Goal: Task Accomplishment & Management: Complete application form

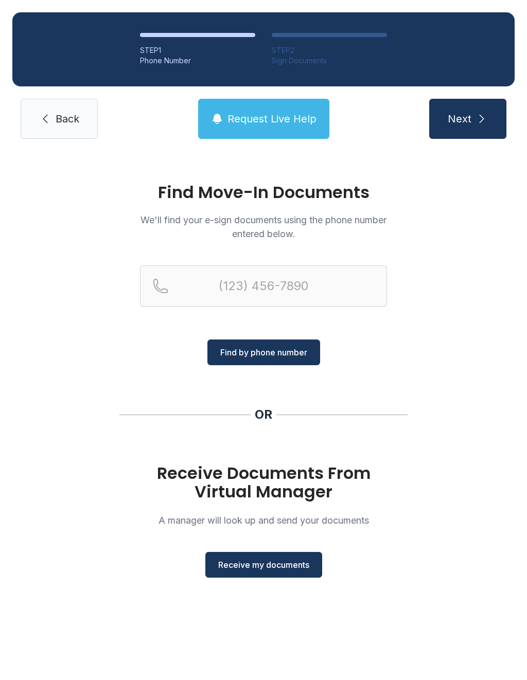
click at [270, 559] on span "Receive my documents" at bounding box center [263, 565] width 91 height 12
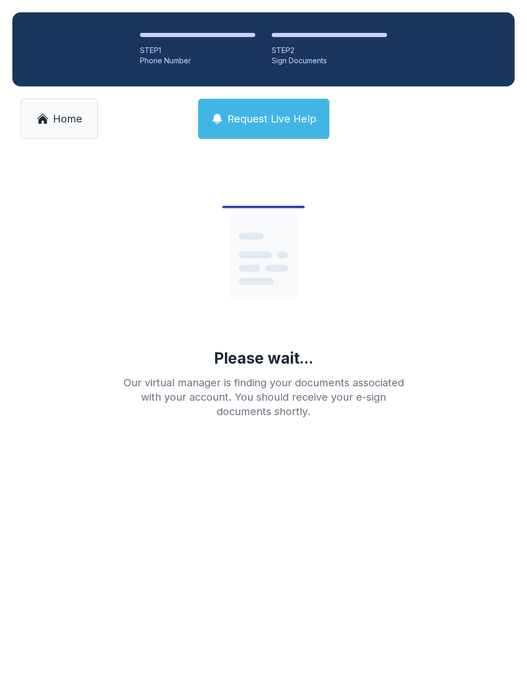
click at [75, 120] on span "Home" at bounding box center [67, 119] width 29 height 14
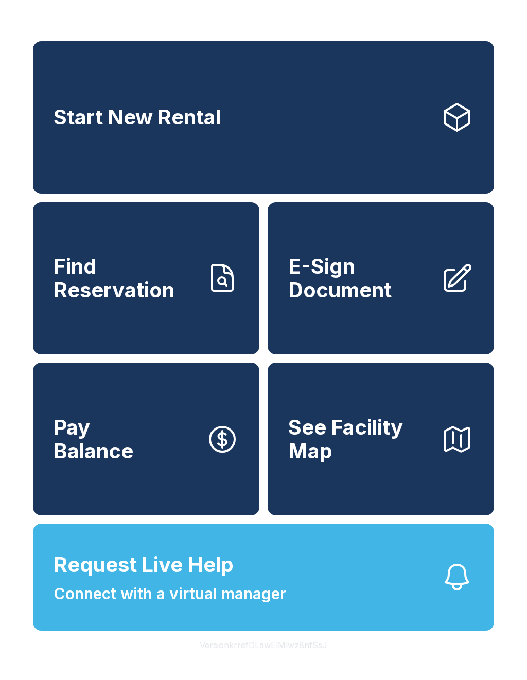
click at [378, 300] on span "E-Sign Document" at bounding box center [360, 278] width 144 height 47
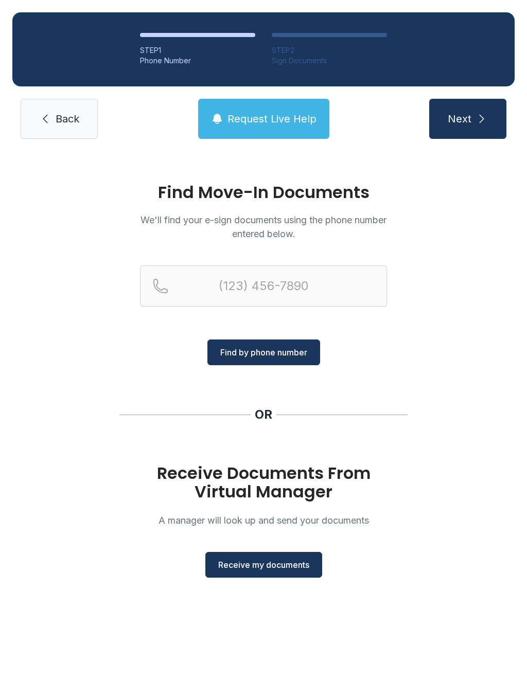
click at [276, 556] on button "Receive my documents" at bounding box center [263, 565] width 117 height 26
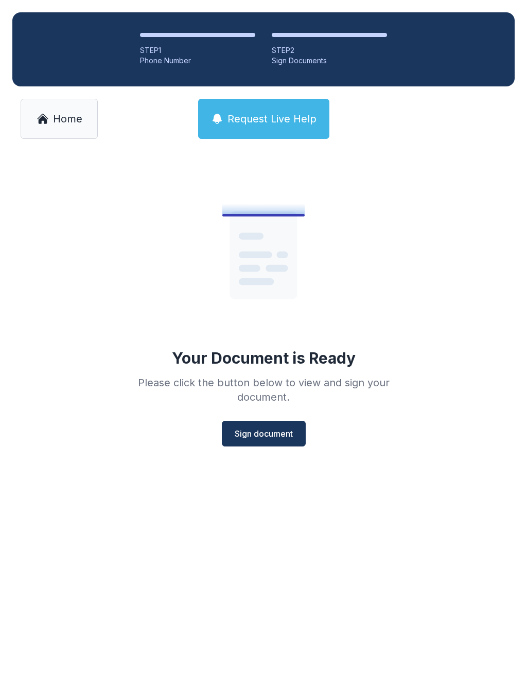
click at [288, 445] on button "Sign document" at bounding box center [264, 434] width 84 height 26
click at [60, 122] on span "Home" at bounding box center [67, 119] width 29 height 14
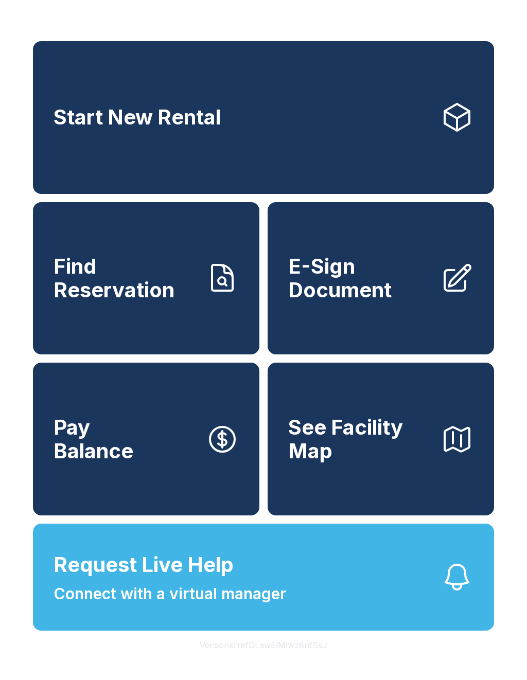
click at [353, 494] on button "See Facility Map" at bounding box center [381, 439] width 226 height 153
click at [363, 278] on span "E-Sign Document" at bounding box center [360, 278] width 144 height 47
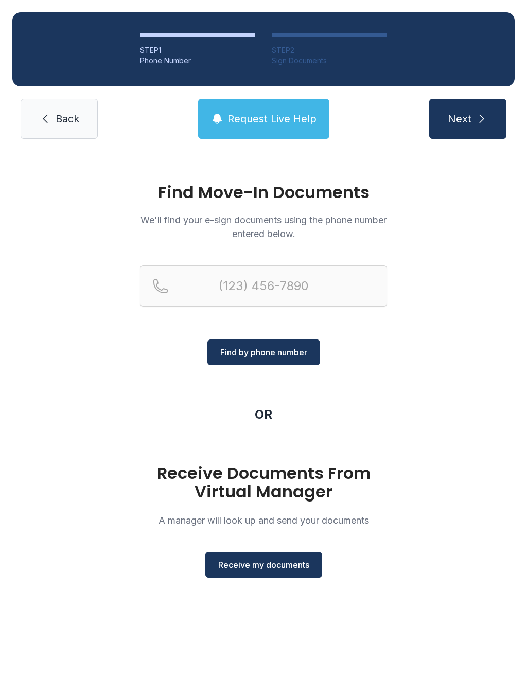
click at [251, 566] on span "Receive my documents" at bounding box center [263, 565] width 91 height 12
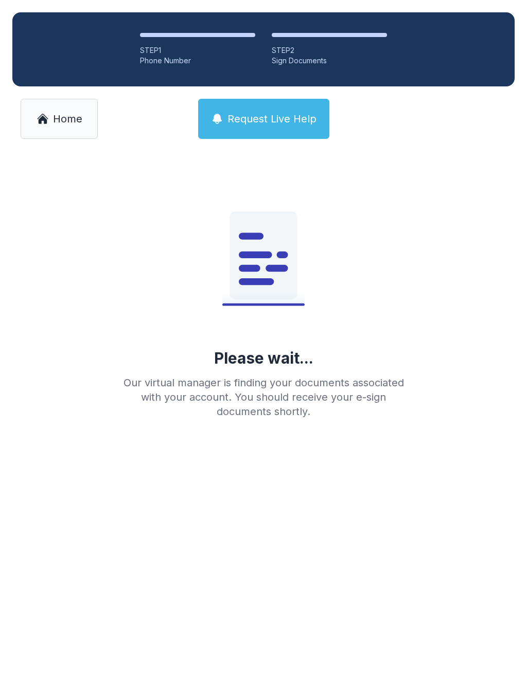
click at [44, 133] on link "Home" at bounding box center [59, 119] width 77 height 40
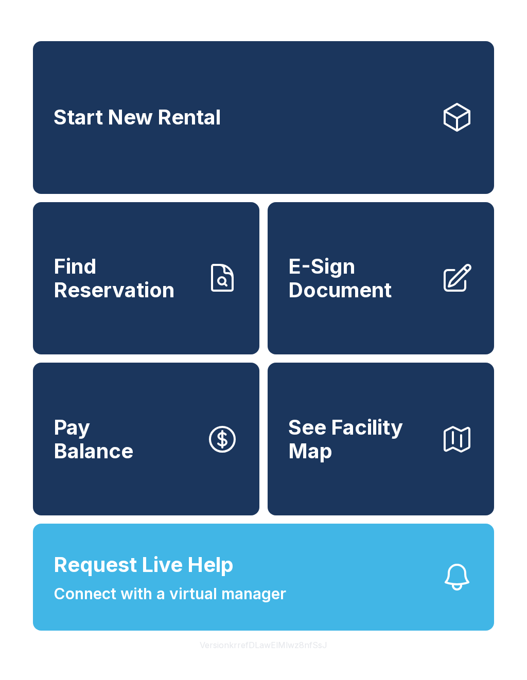
click at [400, 286] on span "E-Sign Document" at bounding box center [360, 278] width 144 height 47
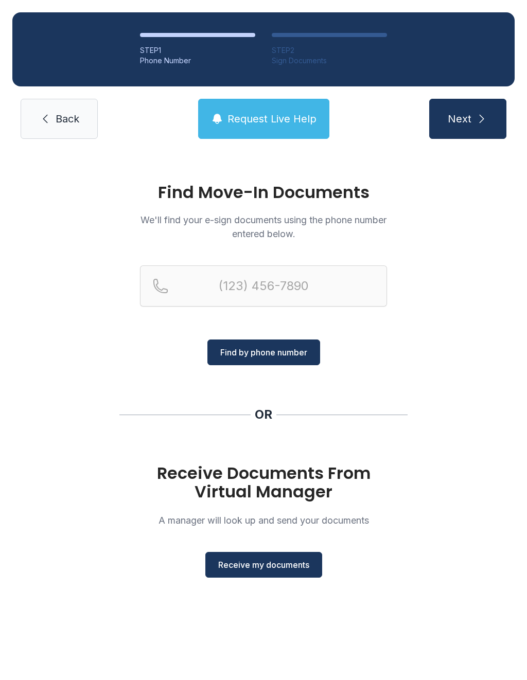
click at [276, 559] on span "Receive my documents" at bounding box center [263, 565] width 91 height 12
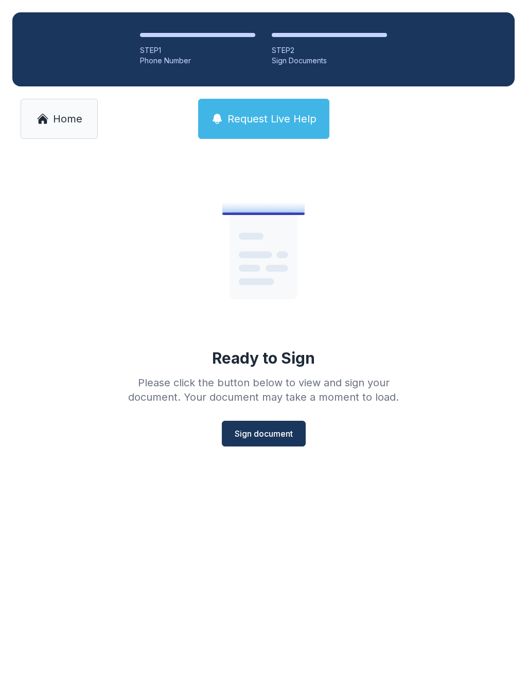
click at [64, 120] on span "Home" at bounding box center [67, 119] width 29 height 14
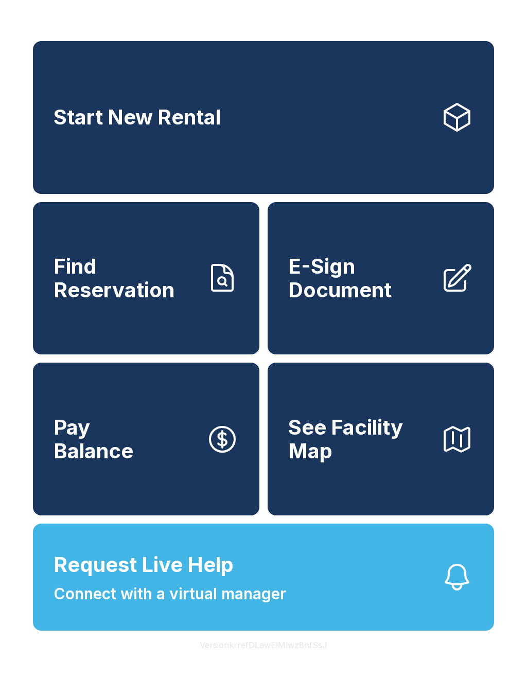
click at [403, 301] on span "E-Sign Document" at bounding box center [360, 278] width 144 height 47
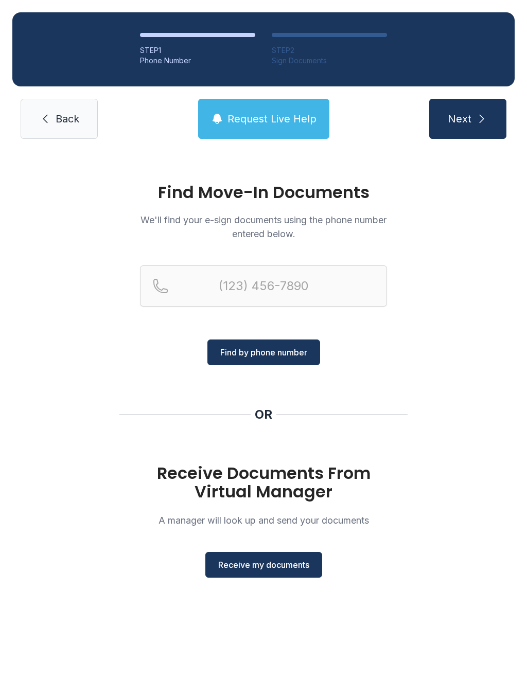
click at [259, 549] on div "Receive Documents From Virtual Manager A manager will look up and send your doc…" at bounding box center [263, 521] width 247 height 114
click at [259, 573] on button "Receive my documents" at bounding box center [263, 565] width 117 height 26
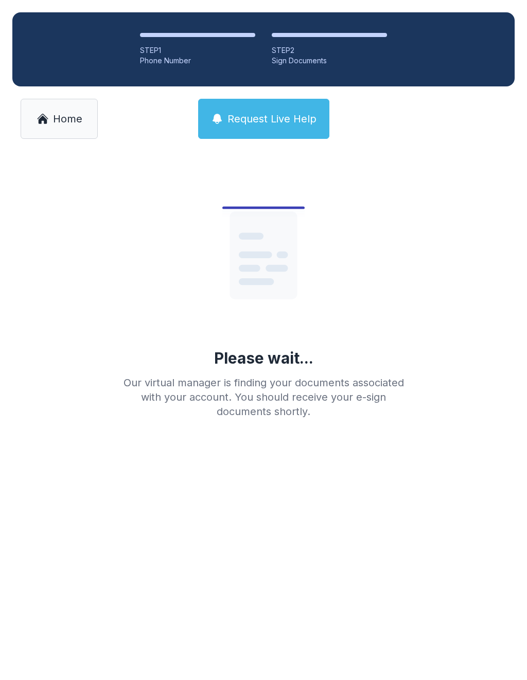
click at [39, 119] on icon at bounding box center [43, 119] width 12 height 12
